Goal: Task Accomplishment & Management: Use online tool/utility

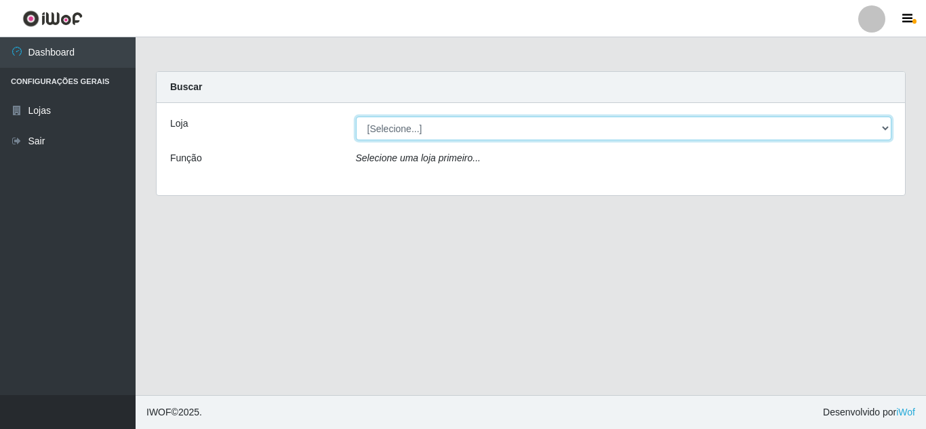
click at [478, 125] on select "[Selecione...] Queiroz Atacadão - [GEOGRAPHIC_DATA]" at bounding box center [624, 129] width 536 height 24
select select "225"
click at [356, 117] on select "[Selecione...] Queiroz Atacadão - [GEOGRAPHIC_DATA]" at bounding box center [624, 129] width 536 height 24
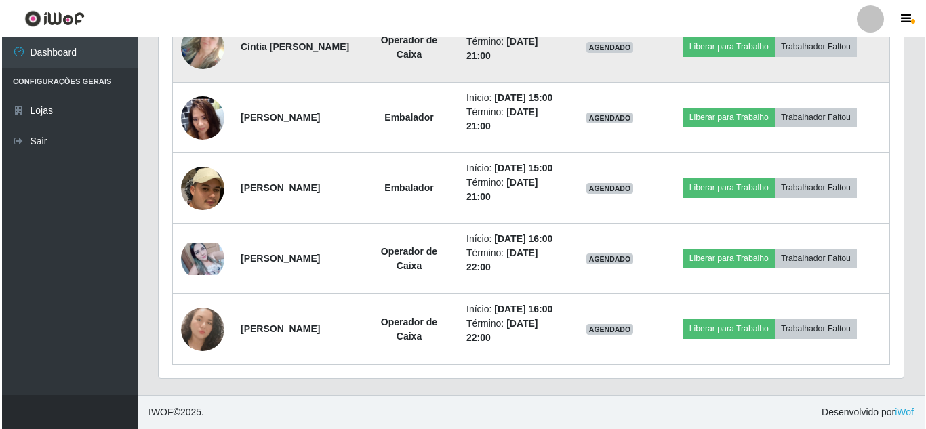
scroll to position [1756, 0]
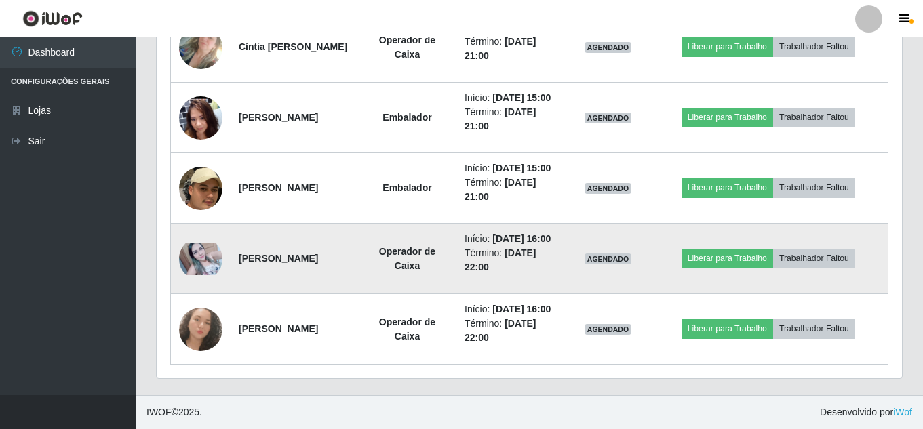
click at [191, 243] on img at bounding box center [200, 259] width 43 height 33
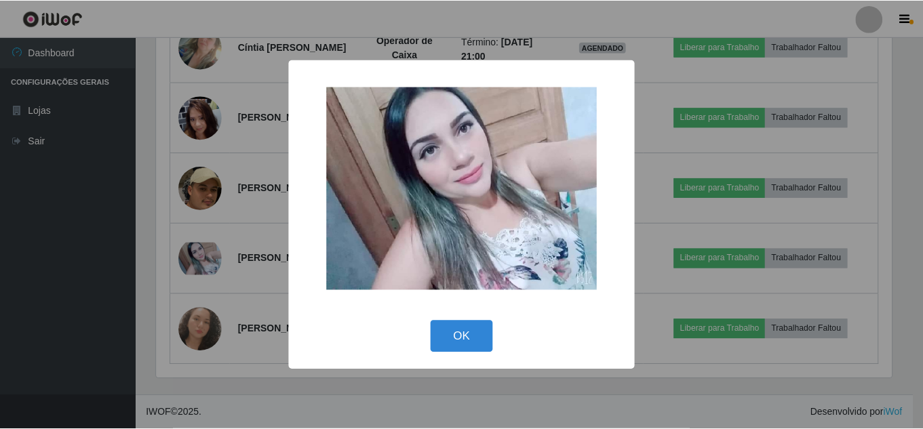
scroll to position [281, 739]
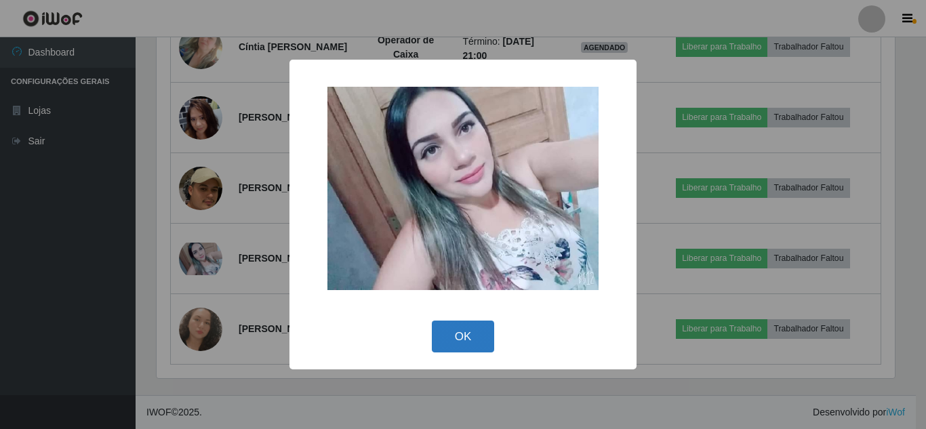
click at [462, 338] on button "OK" at bounding box center [463, 337] width 63 height 32
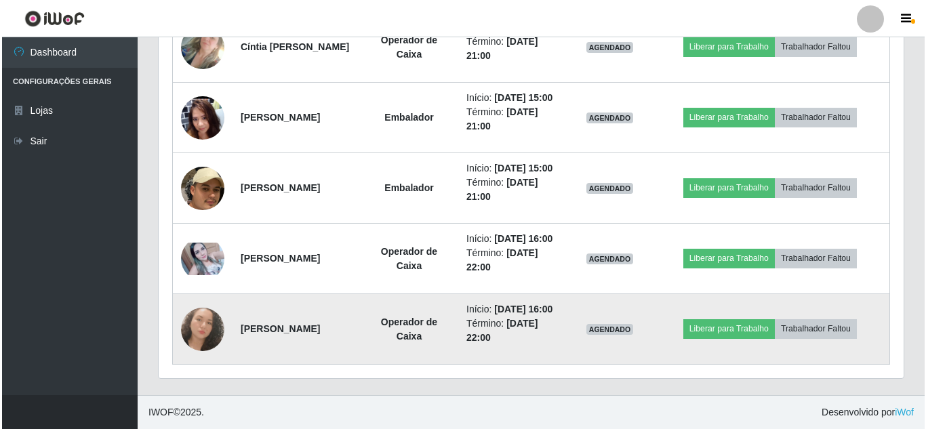
scroll to position [281, 745]
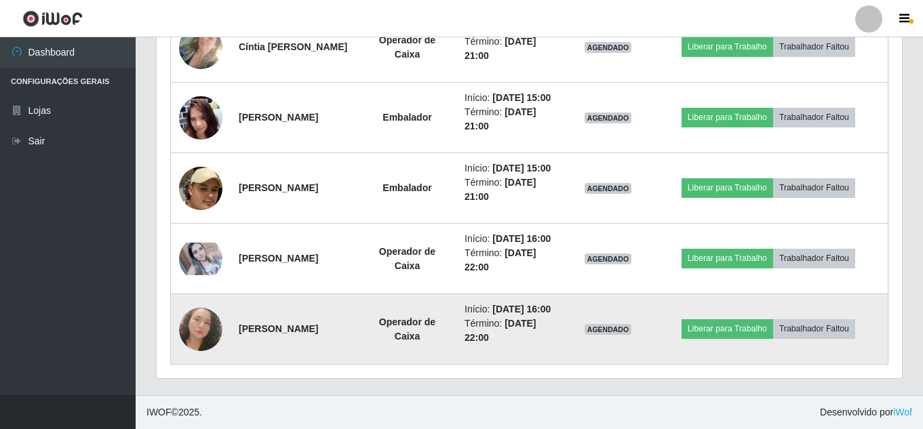
click at [209, 313] on img at bounding box center [200, 329] width 43 height 43
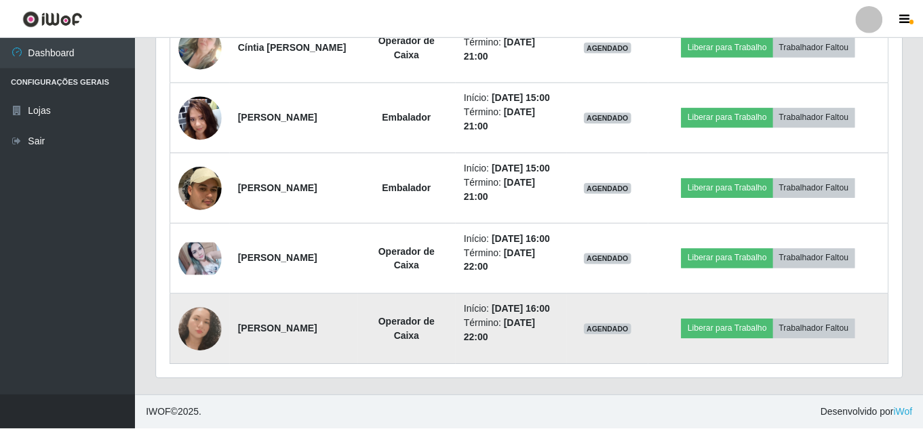
scroll to position [281, 739]
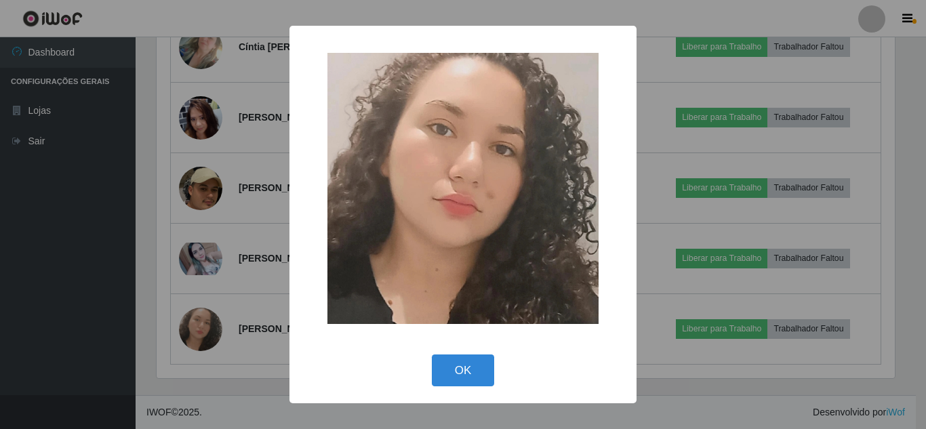
click at [252, 296] on div "× OK Cancel" at bounding box center [463, 214] width 926 height 429
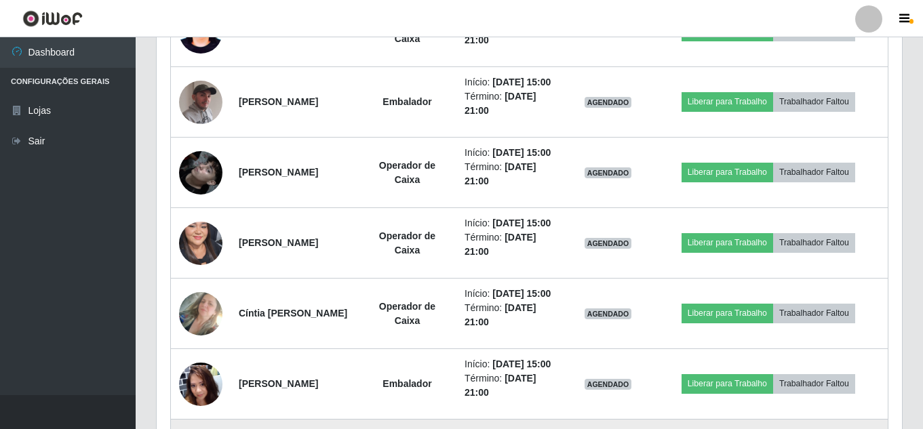
scroll to position [1213, 0]
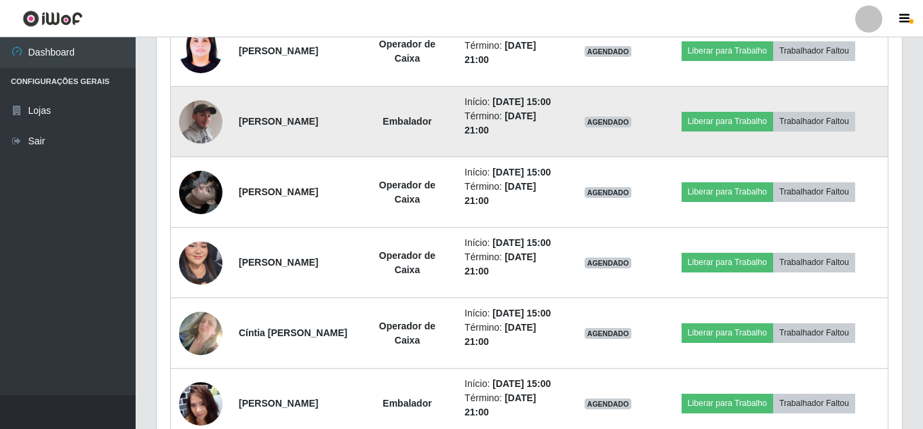
click at [194, 149] on img at bounding box center [200, 121] width 43 height 54
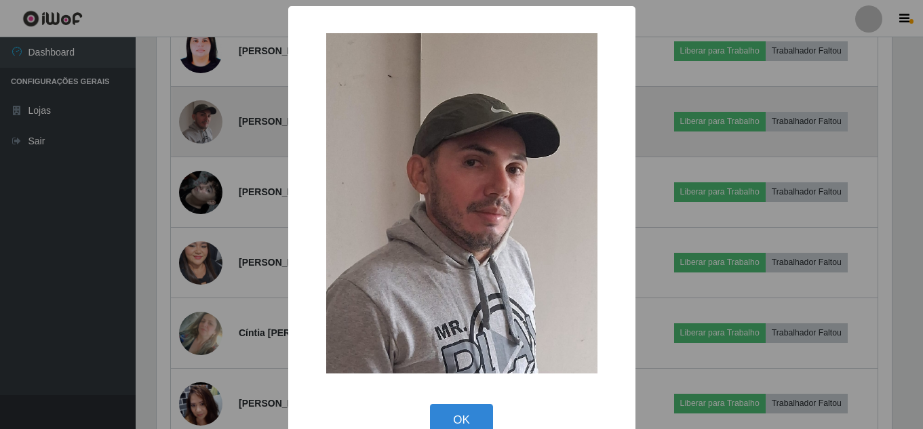
scroll to position [281, 739]
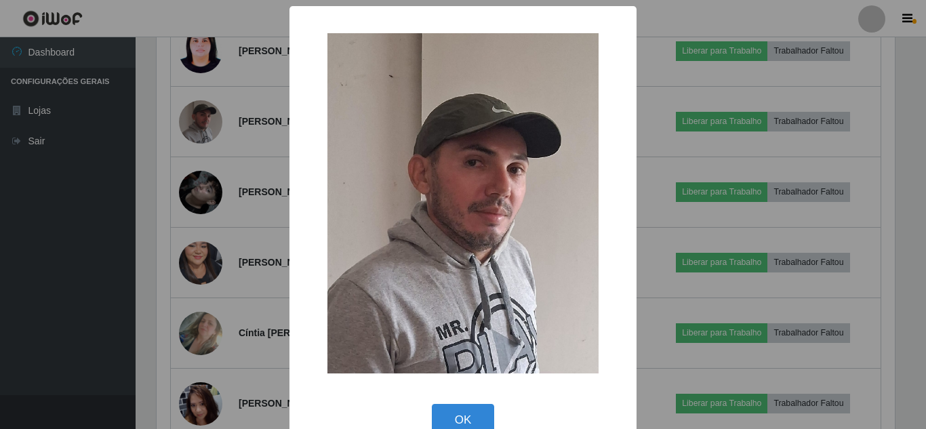
click at [700, 227] on div "× OK Cancel" at bounding box center [463, 214] width 926 height 429
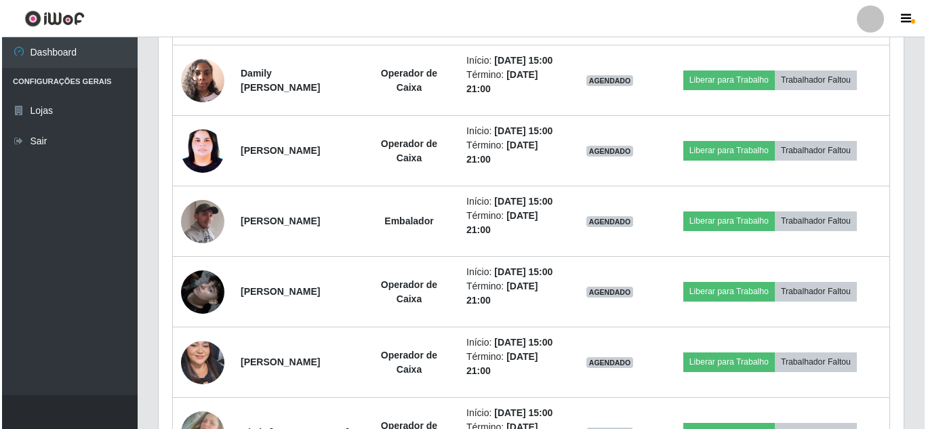
scroll to position [1010, 0]
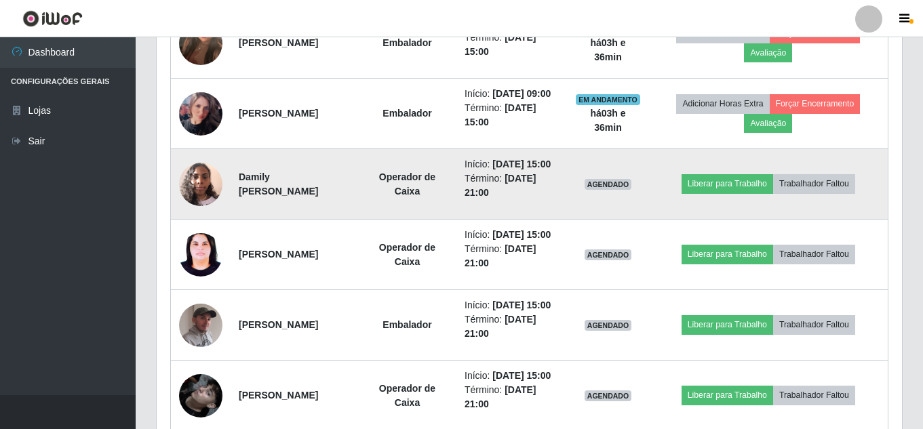
click at [187, 213] on img at bounding box center [200, 184] width 43 height 58
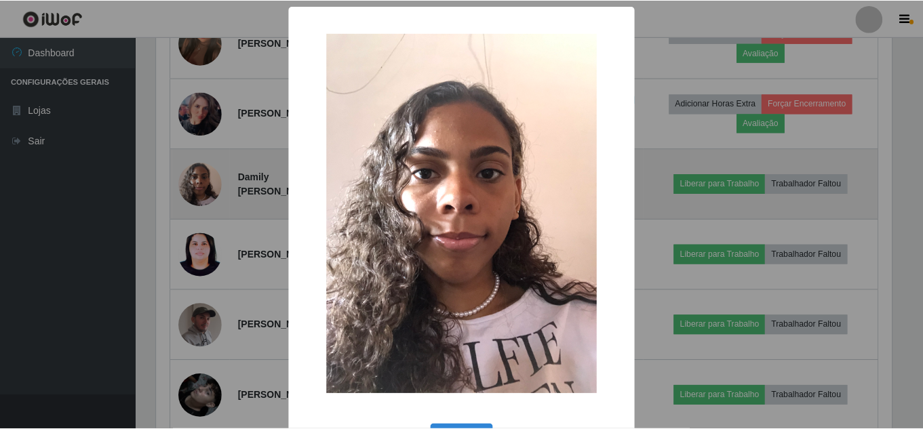
scroll to position [281, 739]
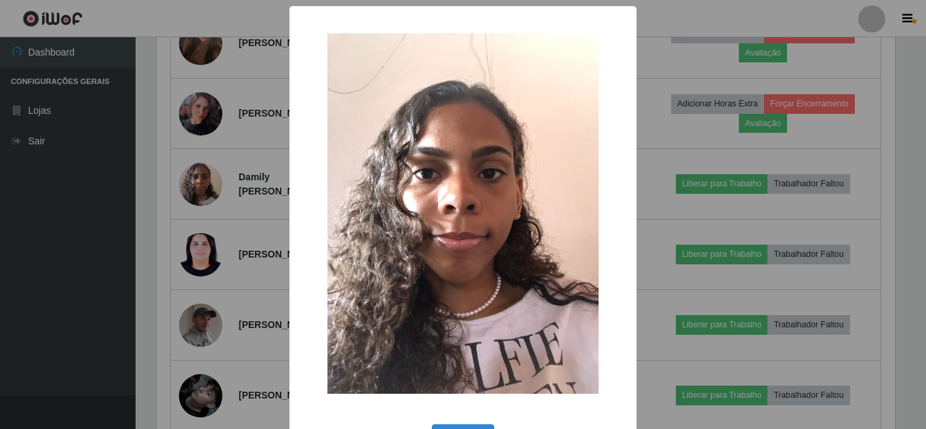
click at [220, 248] on div "× OK Cancel" at bounding box center [463, 214] width 926 height 429
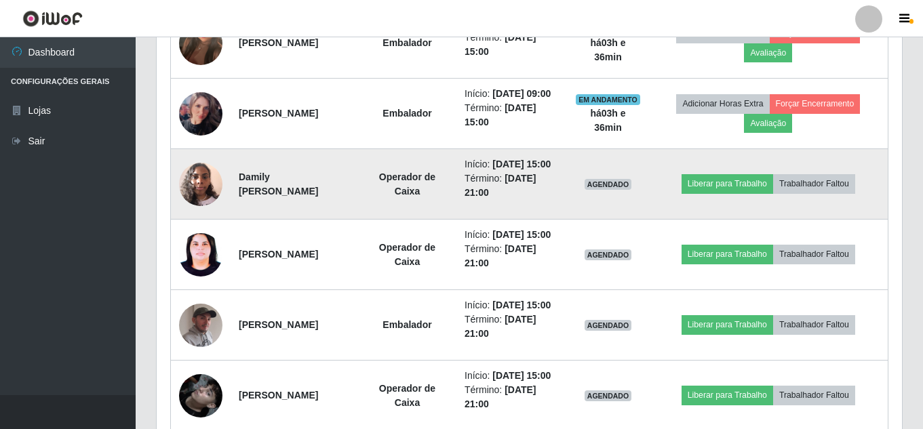
scroll to position [0, 0]
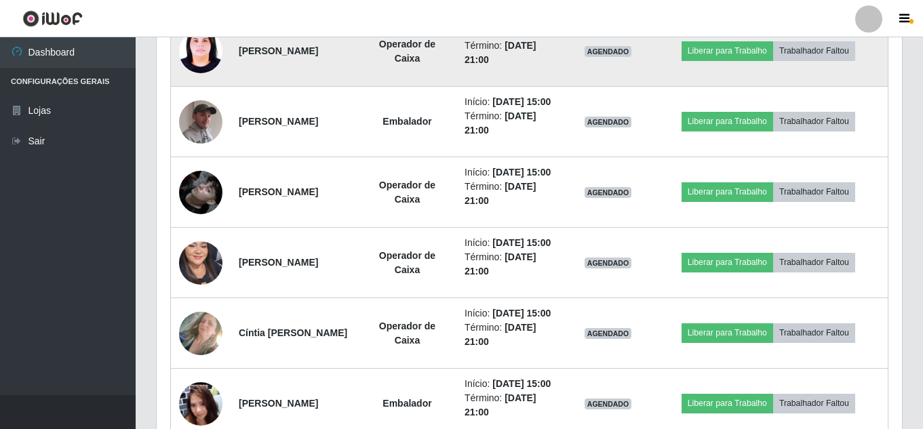
click at [191, 80] on img at bounding box center [200, 51] width 43 height 58
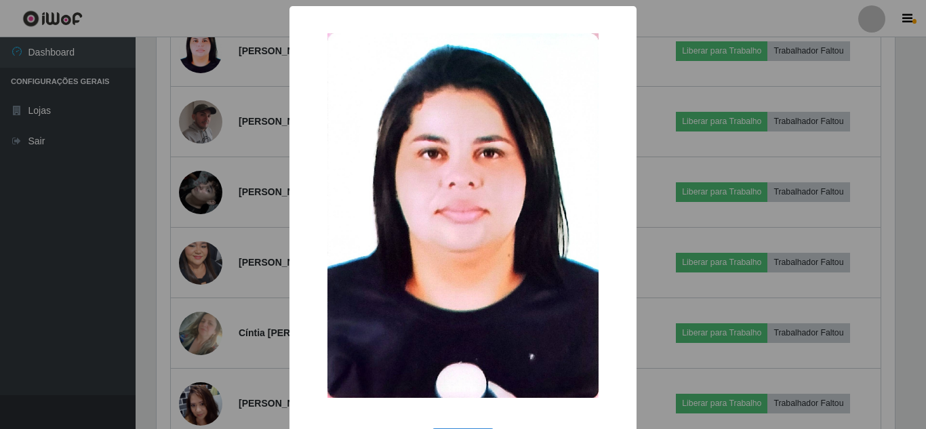
click at [222, 210] on div "× OK Cancel" at bounding box center [463, 214] width 926 height 429
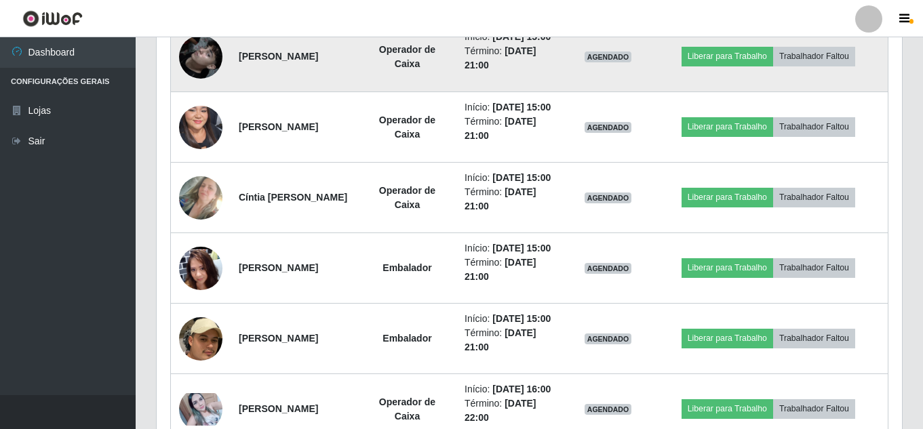
click at [208, 96] on img at bounding box center [200, 56] width 43 height 77
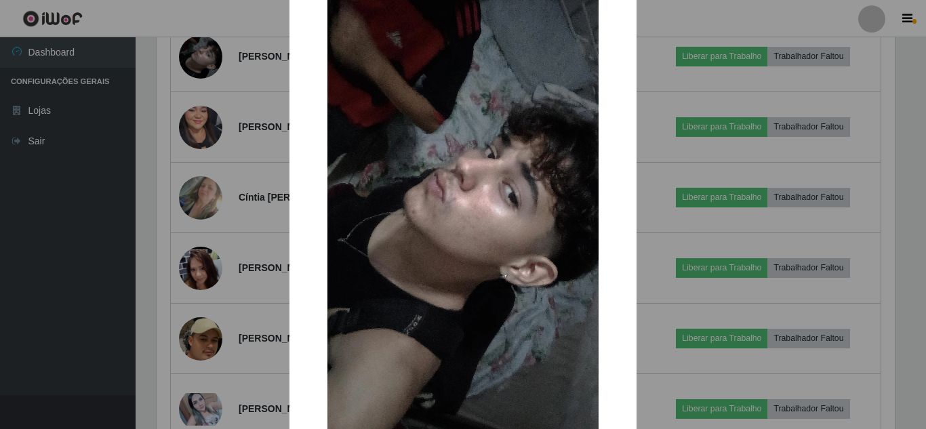
click at [234, 203] on div "× OK Cancel" at bounding box center [463, 214] width 926 height 429
